Goal: Task Accomplishment & Management: Use online tool/utility

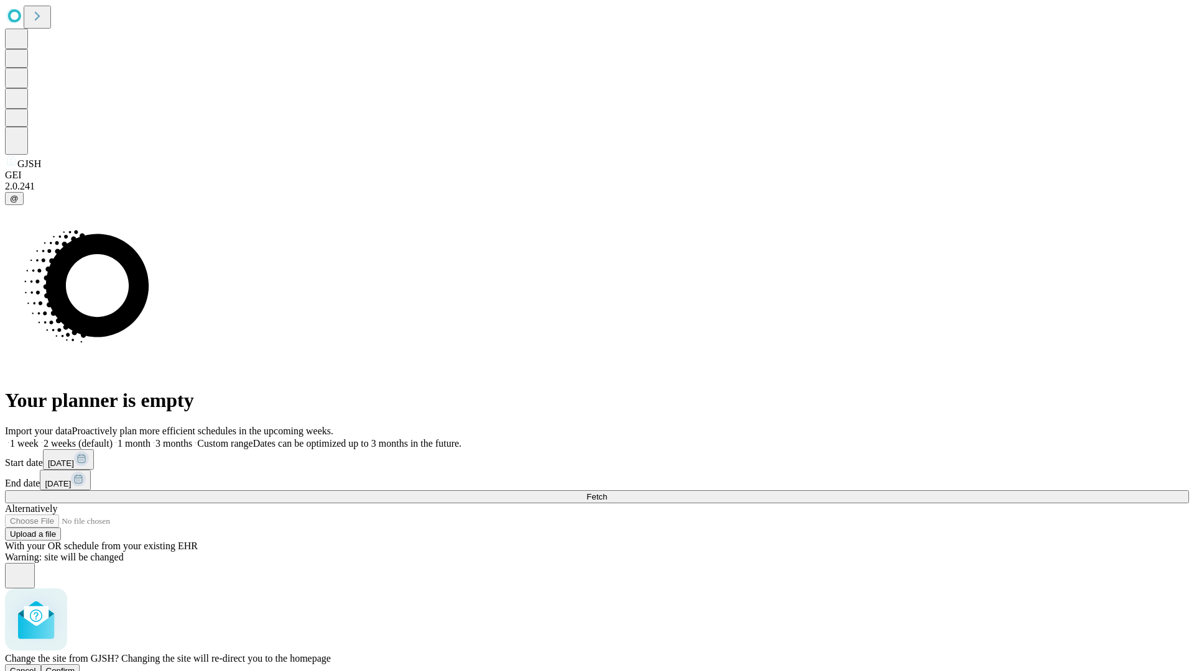
click at [75, 666] on span "Confirm" at bounding box center [60, 670] width 29 height 9
click at [39, 438] on label "1 week" at bounding box center [22, 443] width 34 height 11
click at [607, 492] on span "Fetch" at bounding box center [596, 496] width 21 height 9
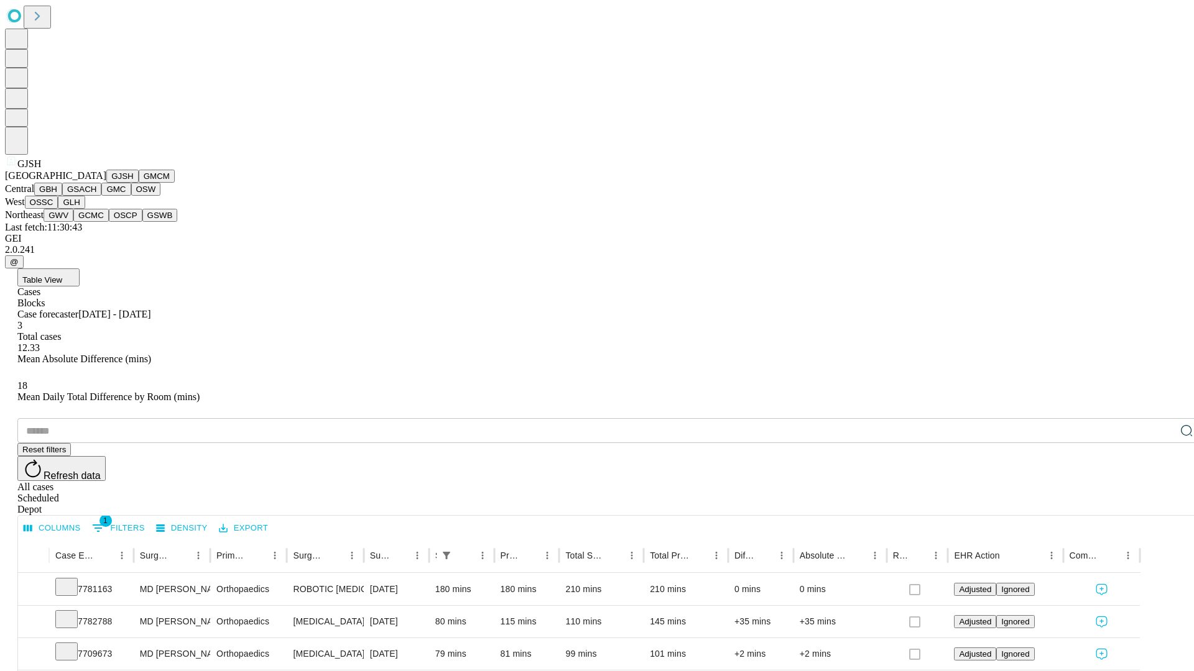
click at [139, 183] on button "GMCM" at bounding box center [157, 176] width 36 height 13
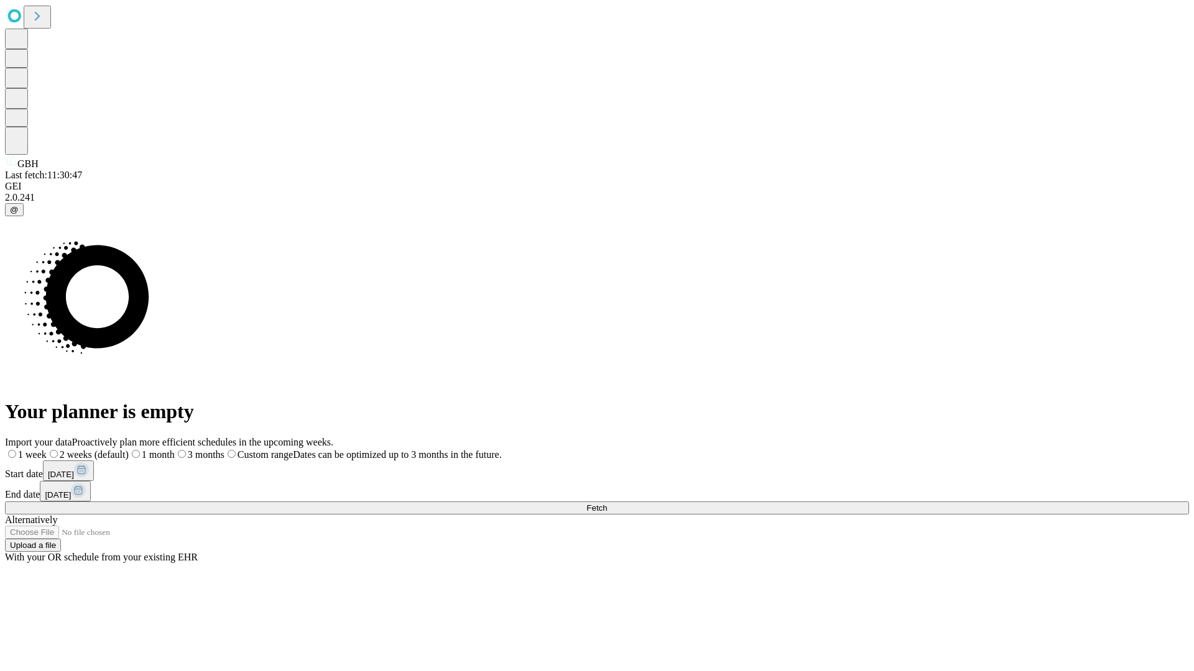
click at [47, 449] on label "1 week" at bounding box center [26, 454] width 42 height 11
click at [607, 504] on span "Fetch" at bounding box center [596, 508] width 21 height 9
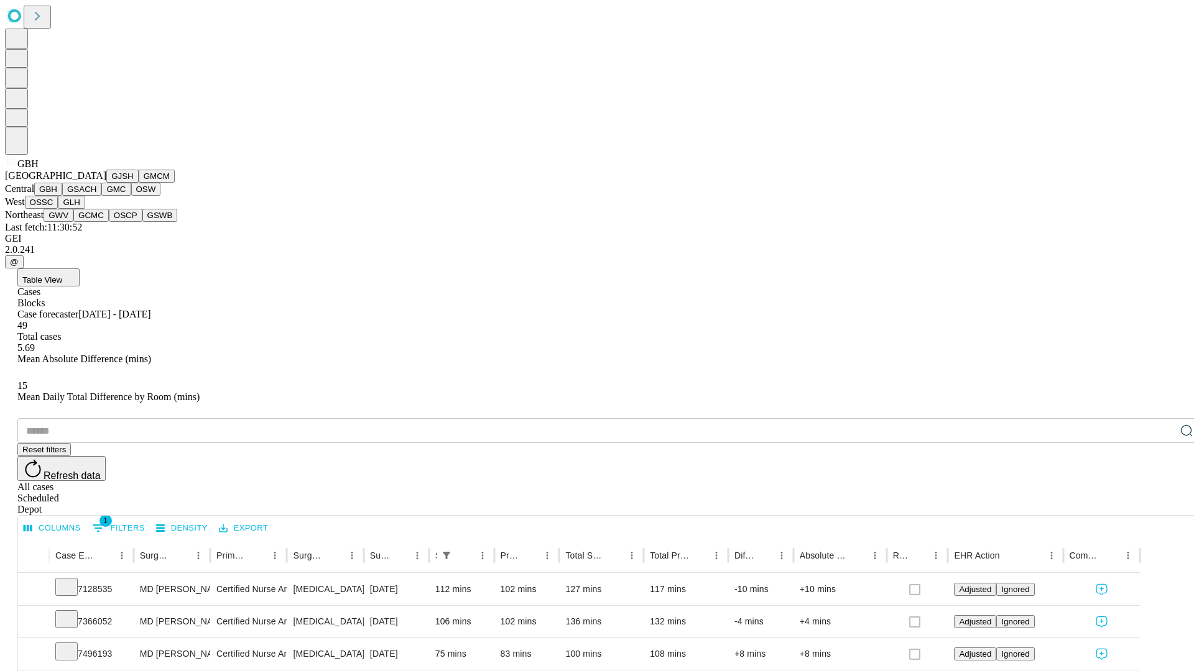
click at [96, 196] on button "GSACH" at bounding box center [81, 189] width 39 height 13
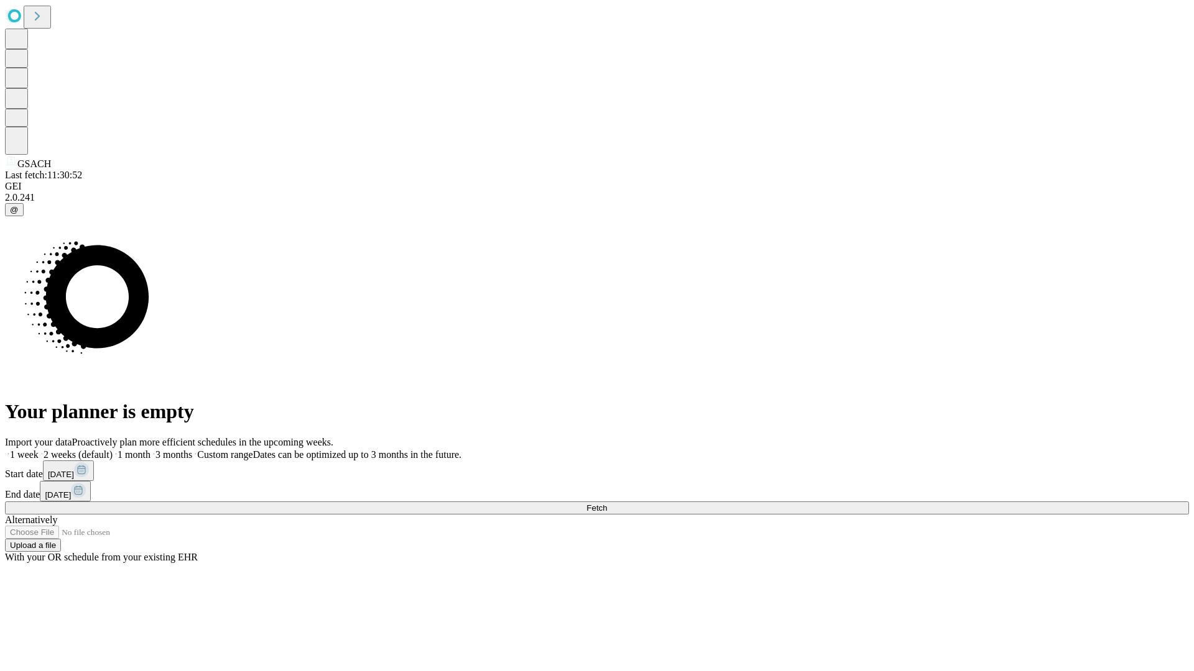
click at [39, 449] on label "1 week" at bounding box center [22, 454] width 34 height 11
click at [607, 504] on span "Fetch" at bounding box center [596, 508] width 21 height 9
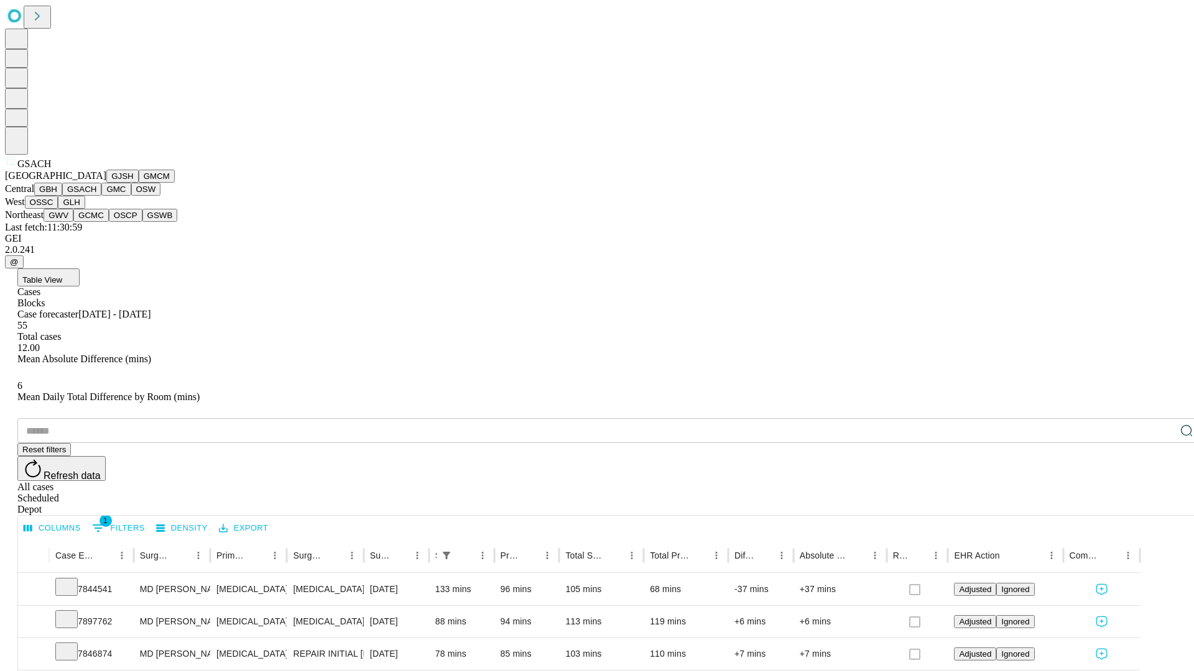
click at [101, 196] on button "GMC" at bounding box center [115, 189] width 29 height 13
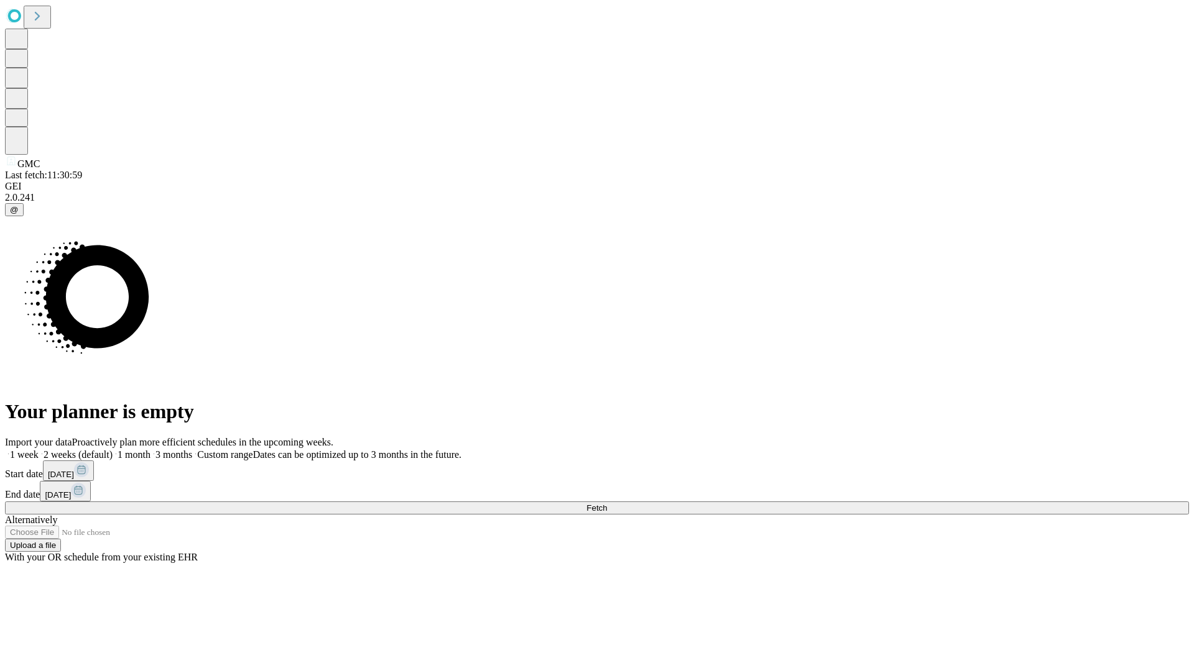
click at [39, 449] on label "1 week" at bounding box center [22, 454] width 34 height 11
click at [607, 504] on span "Fetch" at bounding box center [596, 508] width 21 height 9
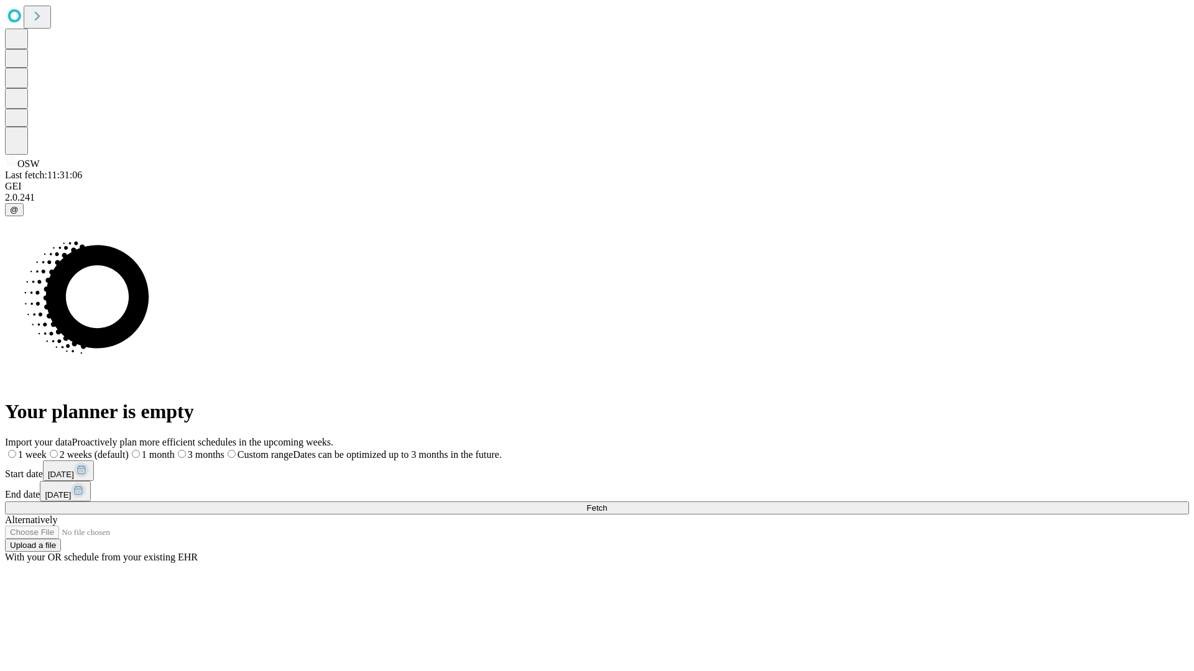
click at [47, 449] on label "1 week" at bounding box center [26, 454] width 42 height 11
click at [607, 504] on span "Fetch" at bounding box center [596, 508] width 21 height 9
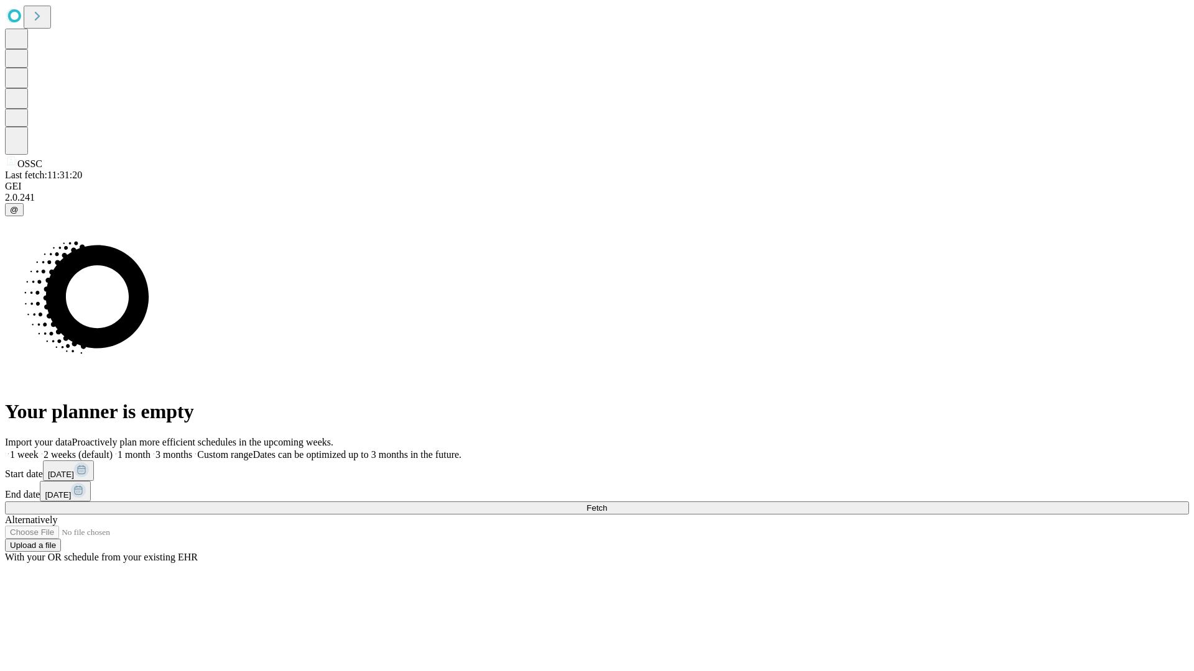
click at [39, 449] on label "1 week" at bounding box center [22, 454] width 34 height 11
click at [607, 504] on span "Fetch" at bounding box center [596, 508] width 21 height 9
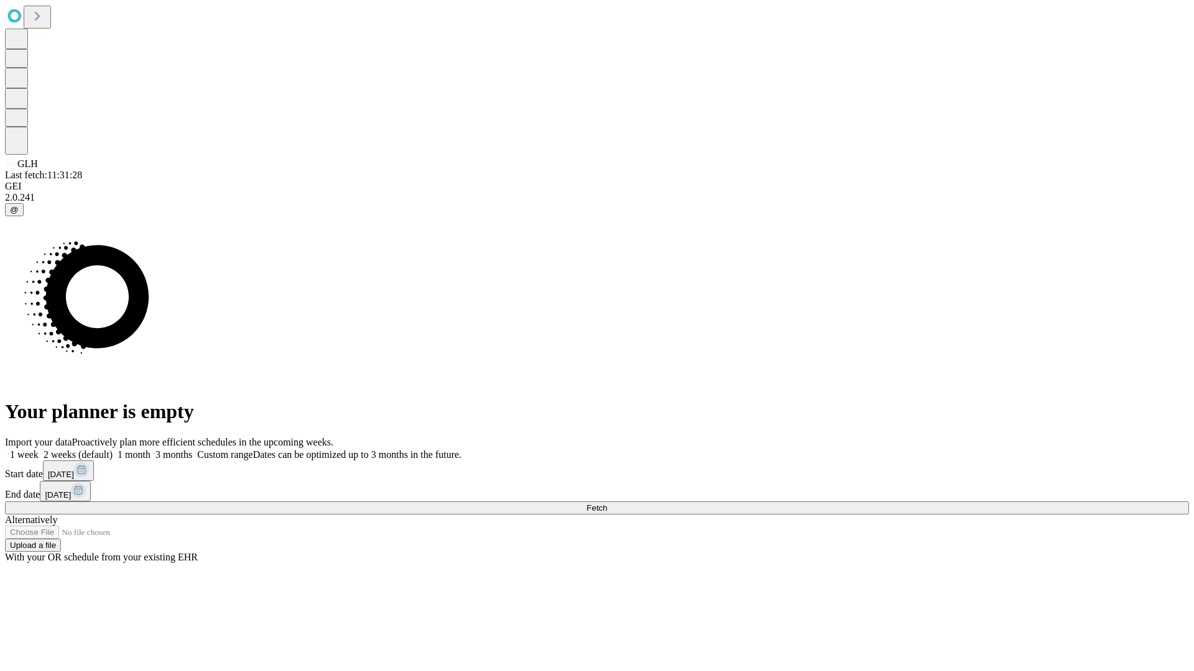
click at [39, 449] on label "1 week" at bounding box center [22, 454] width 34 height 11
click at [607, 504] on span "Fetch" at bounding box center [596, 508] width 21 height 9
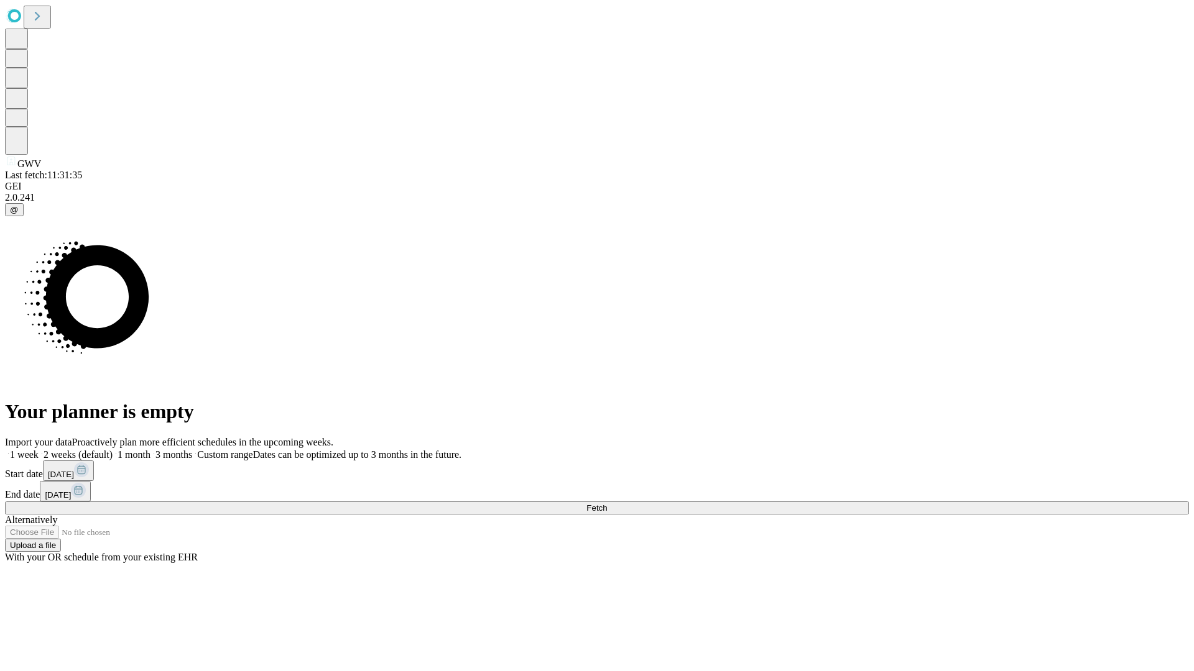
click at [607, 504] on span "Fetch" at bounding box center [596, 508] width 21 height 9
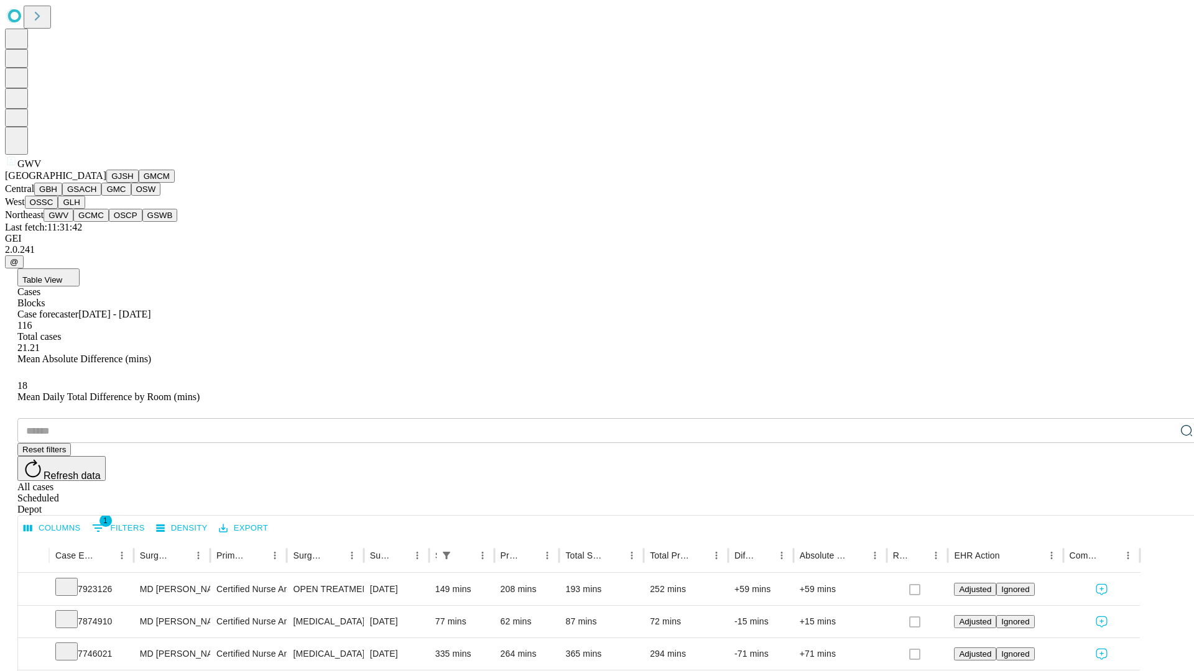
click at [96, 222] on button "GCMC" at bounding box center [90, 215] width 35 height 13
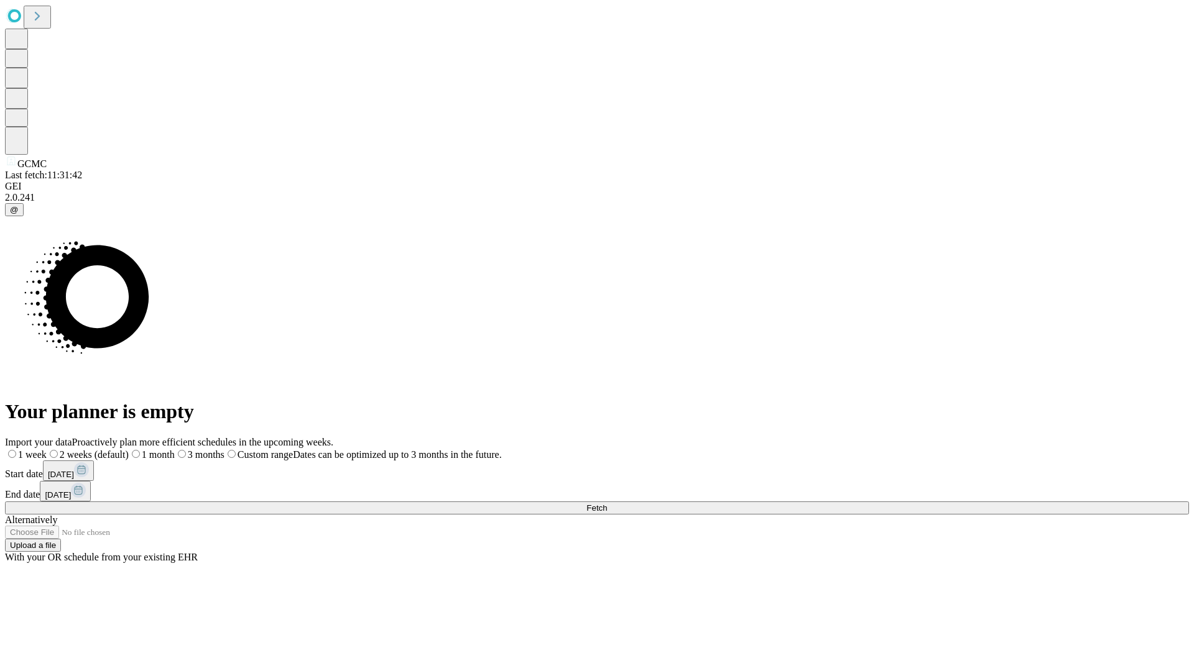
click at [47, 449] on label "1 week" at bounding box center [26, 454] width 42 height 11
click at [607, 504] on span "Fetch" at bounding box center [596, 508] width 21 height 9
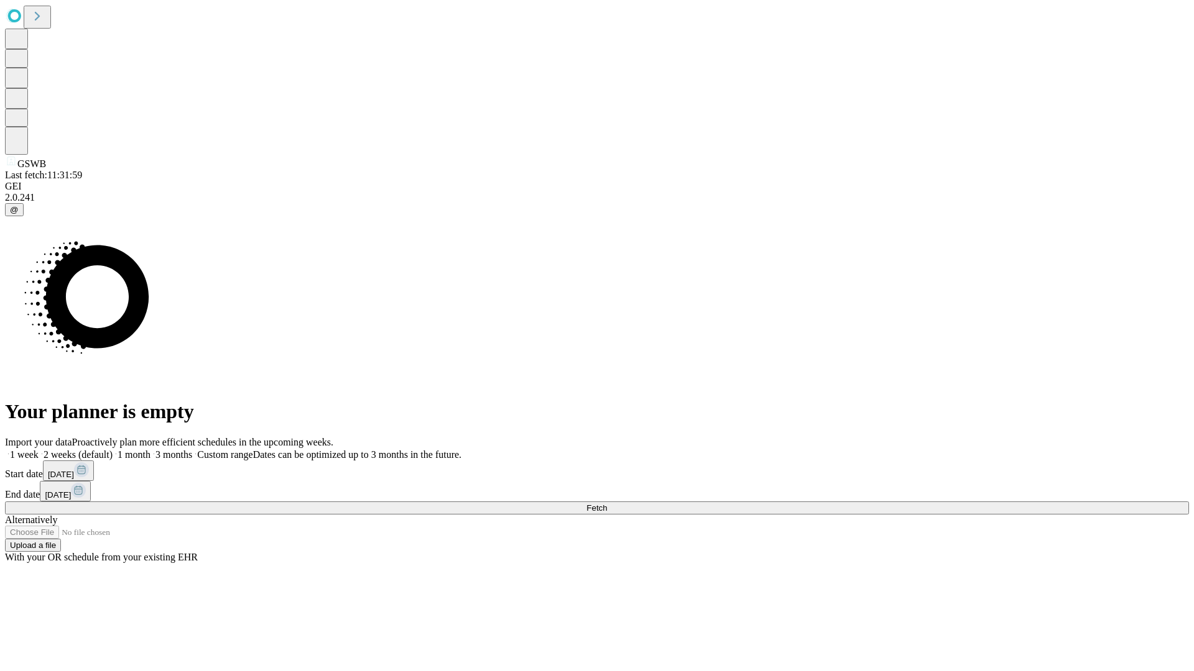
click at [39, 449] on label "1 week" at bounding box center [22, 454] width 34 height 11
click at [607, 504] on span "Fetch" at bounding box center [596, 508] width 21 height 9
